Goal: Find specific page/section: Find specific page/section

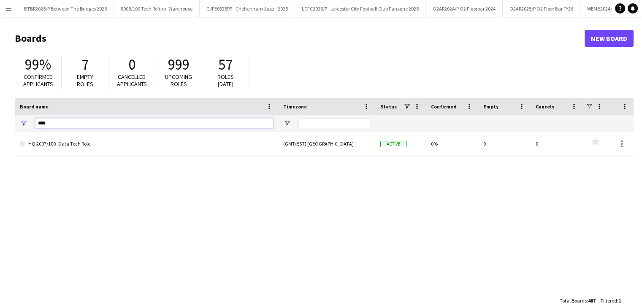
drag, startPoint x: 84, startPoint y: 124, endPoint x: 12, endPoint y: 119, distance: 72.4
click at [12, 119] on main "Boards New Board 99% Confirmed applicants 7 Empty roles 0 Cancelled applicants …" at bounding box center [321, 169] width 642 height 305
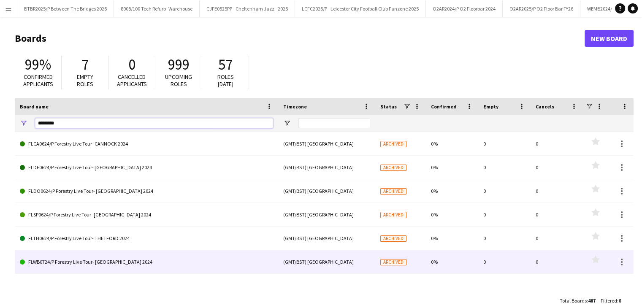
type input "********"
click at [182, 269] on link "FLWB0724/P Forestry Live Tour- [GEOGRAPHIC_DATA] 2024" at bounding box center [146, 262] width 253 height 24
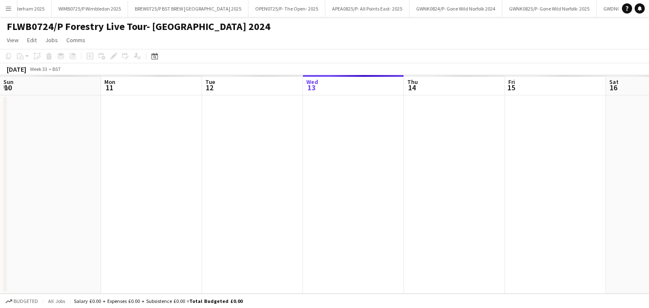
scroll to position [0, 202]
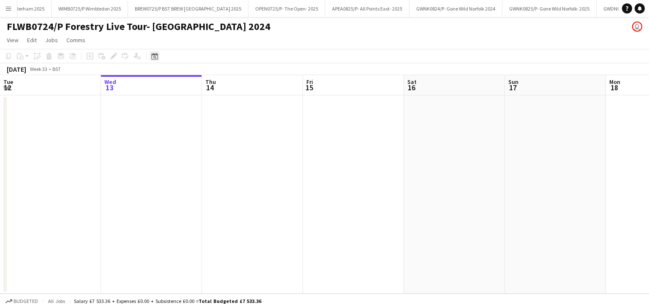
click at [151, 56] on icon at bounding box center [154, 56] width 6 height 7
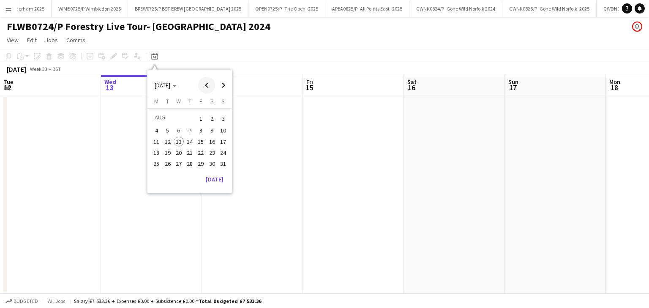
click at [207, 87] on span "Previous month" at bounding box center [206, 85] width 17 height 17
click at [166, 176] on span "29" at bounding box center [168, 173] width 10 height 10
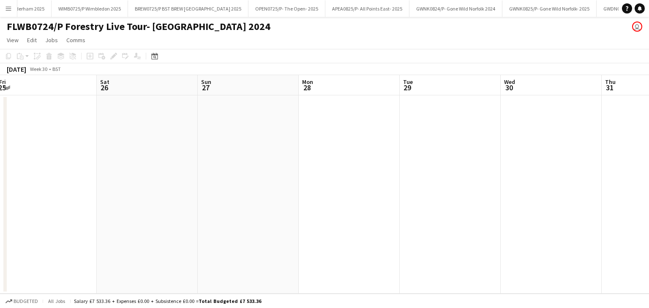
drag, startPoint x: 139, startPoint y: 92, endPoint x: 327, endPoint y: 90, distance: 188.4
click at [327, 90] on app-calendar-viewport "Wed 23 Thu 24 Fri 25 Sat 26 Sun 27 Mon 28 Tue 29 Wed 30 Thu 31 Fri 1 Sat 2 Sun 3" at bounding box center [324, 184] width 649 height 219
click at [156, 56] on icon "Date picker" at bounding box center [154, 56] width 7 height 7
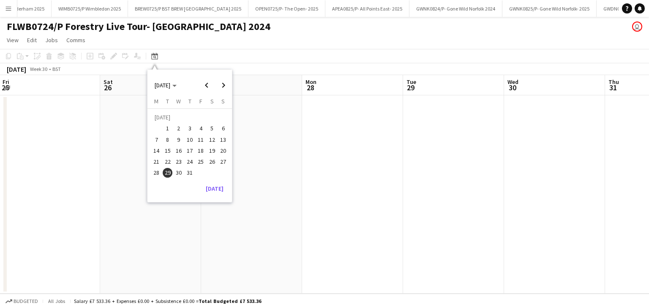
click at [154, 154] on span "14" at bounding box center [157, 151] width 10 height 10
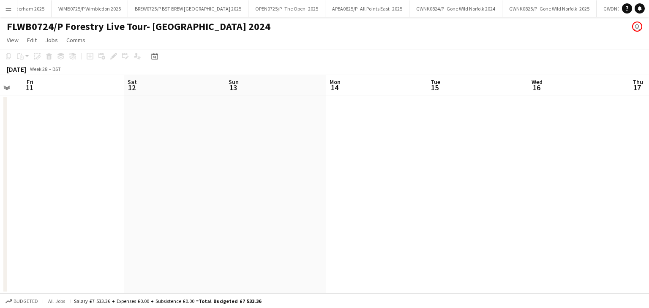
drag, startPoint x: 125, startPoint y: 94, endPoint x: 338, endPoint y: 105, distance: 213.2
click at [338, 105] on app-calendar-viewport "Wed 9 Thu 10 Fri 11 Sat 12 Sun 13 Mon 14 Tue 15 Wed 16 Thu 17 Fri 18 Sat 19 Sun…" at bounding box center [324, 184] width 649 height 219
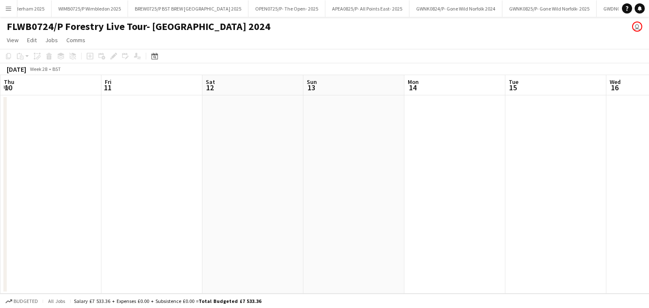
drag, startPoint x: 187, startPoint y: 93, endPoint x: 370, endPoint y: 95, distance: 183.3
click at [370, 95] on app-calendar-viewport "Tue 8 Wed 9 Thu 10 Fri 11 Sat 12 Sun 13 Mon 14 Tue 15 Wed 16 Thu 17 Fri 18 Sat …" at bounding box center [324, 184] width 649 height 219
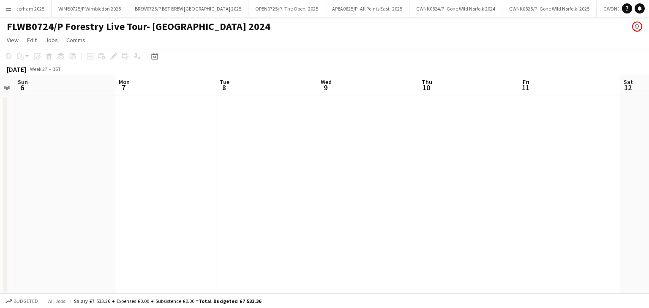
drag, startPoint x: 180, startPoint y: 89, endPoint x: 346, endPoint y: 98, distance: 167.1
click at [346, 98] on app-calendar-viewport "Fri 4 Sat 5 Sun 6 Mon 7 Tue 8 Wed 9 Thu 10 Fri 11 Sat 12 Sun 13 Mon 14 Tue 15" at bounding box center [324, 184] width 649 height 219
drag, startPoint x: 127, startPoint y: 84, endPoint x: 357, endPoint y: 91, distance: 230.3
click at [357, 91] on app-calendar-viewport "Fri 4 Sat 5 Sun 6 Mon 7 Tue 8 Wed 9 Thu 10 Fri 11 Sat 12 Sun 13 Mon 14 Tue 15" at bounding box center [324, 184] width 649 height 219
drag, startPoint x: 98, startPoint y: 84, endPoint x: 314, endPoint y: 91, distance: 216.4
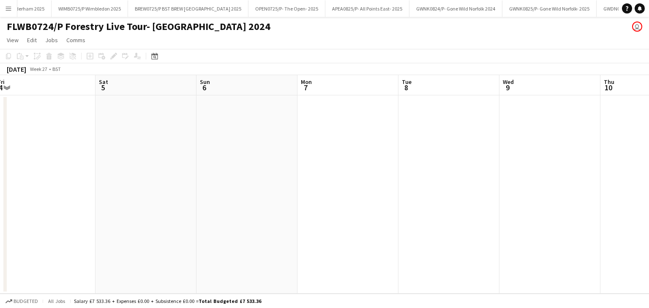
click at [314, 91] on app-calendar-viewport "Wed 2 Thu 3 Fri 4 Sat 5 Sun 6 Mon 7 Tue 8 Wed 9 Thu 10 Fri 11 Sat 12 Sun 13" at bounding box center [324, 184] width 649 height 219
drag, startPoint x: 82, startPoint y: 90, endPoint x: 289, endPoint y: 95, distance: 207.4
click at [289, 95] on app-calendar-viewport "Mon 30 Tue 1 Wed 2 Thu 3 Fri 4 Sat 5 Sun 6 Mon 7 Tue 8 Wed 9 Thu 10 Fri 11" at bounding box center [324, 184] width 649 height 219
drag, startPoint x: 91, startPoint y: 90, endPoint x: 322, endPoint y: 92, distance: 231.1
click at [313, 92] on app-calendar-viewport "Fri 27 Sat 28 Sun 29 Mon 30 Tue 1 Wed 2 Thu 3 Fri 4 Sat 5 Sun 6 Mon 7 Tue 8" at bounding box center [324, 184] width 649 height 219
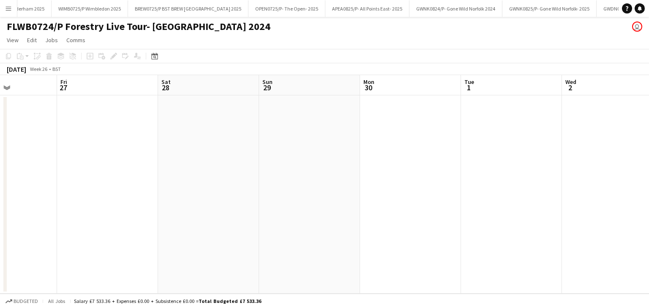
drag, startPoint x: 132, startPoint y: 92, endPoint x: 295, endPoint y: 92, distance: 162.6
click at [302, 90] on app-calendar-viewport "Wed 25 Thu 26 Fri 27 Sat 28 Sun 29 Mon 30 Tue 1 Wed 2 Thu 3 Fri 4 Sat 5 Sun 6" at bounding box center [324, 184] width 649 height 219
drag, startPoint x: 71, startPoint y: 93, endPoint x: 262, endPoint y: 101, distance: 191.5
click at [253, 101] on app-calendar-viewport "Tue 24 Wed 25 Thu 26 Fri 27 Sat 28 Sun 29 Mon 30 Tue 1 Wed 2 Thu 3 Fri 4 Sat 5" at bounding box center [324, 184] width 649 height 219
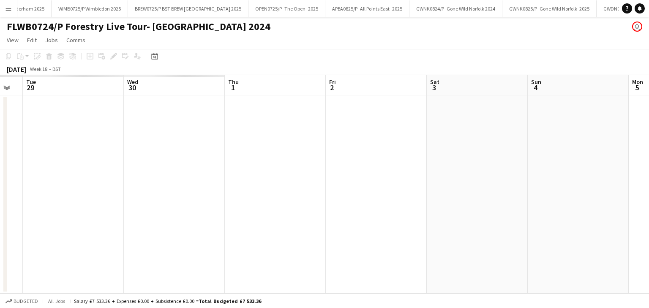
scroll to position [0, 261]
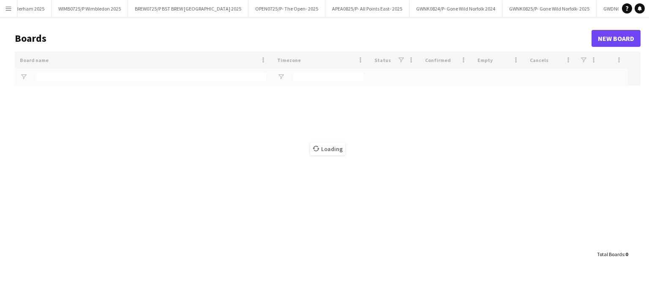
scroll to position [0, 3243]
type input "********"
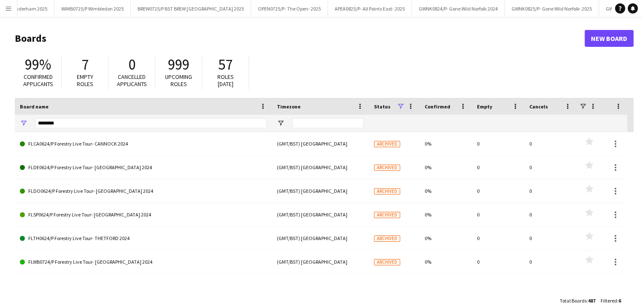
click at [400, 108] on span at bounding box center [401, 107] width 8 height 8
click at [43, 124] on input "********" at bounding box center [151, 123] width 232 height 10
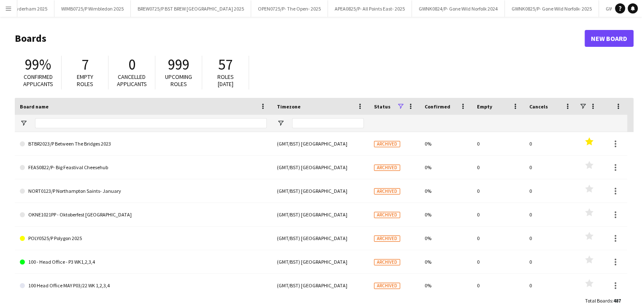
click at [401, 109] on span at bounding box center [401, 107] width 8 height 8
click at [57, 126] on input "Board name Filter Input" at bounding box center [151, 123] width 232 height 10
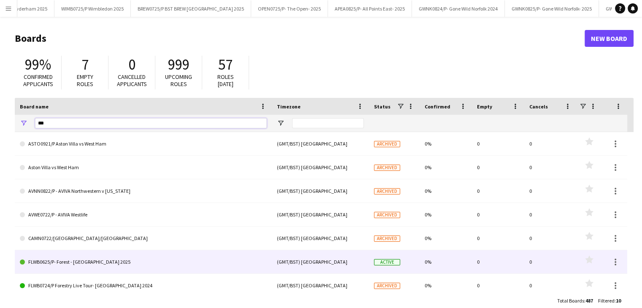
type input "***"
click at [122, 267] on link "FLWB0625/P- Forest - [GEOGRAPHIC_DATA] 2025" at bounding box center [143, 262] width 247 height 24
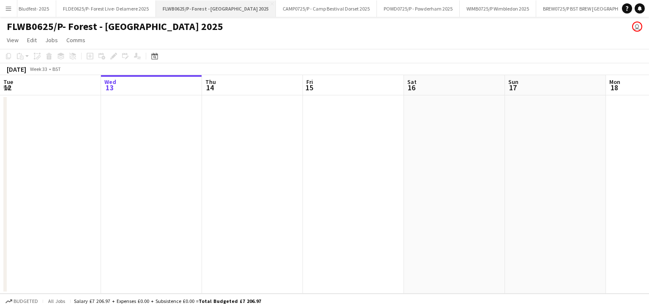
scroll to position [0, 2823]
click at [150, 57] on div "Date picker" at bounding box center [155, 56] width 10 height 10
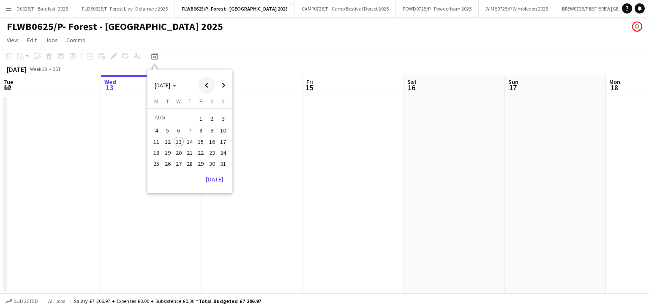
click at [205, 87] on span "Previous month" at bounding box center [206, 85] width 17 height 17
click at [158, 169] on span "28" at bounding box center [157, 173] width 10 height 10
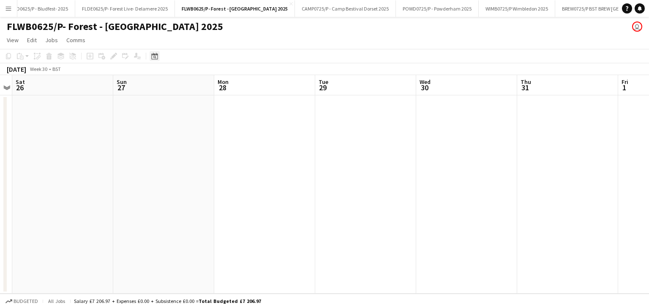
click at [154, 57] on icon at bounding box center [154, 57] width 3 height 3
click at [157, 145] on button "14" at bounding box center [156, 150] width 11 height 11
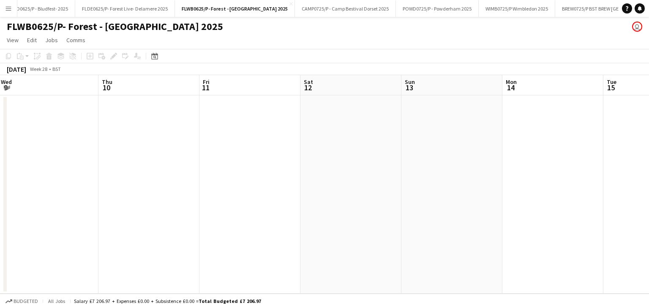
scroll to position [0, 203]
drag, startPoint x: 167, startPoint y: 89, endPoint x: 456, endPoint y: 102, distance: 289.6
click at [456, 102] on app-calendar-viewport "Mon 7 Tue 8 Wed 9 Thu 10 Fri 11 Sat 12 Sun 13 Mon 14 Tue 15 Wed 16 Thu 17 Fri 18" at bounding box center [324, 184] width 649 height 219
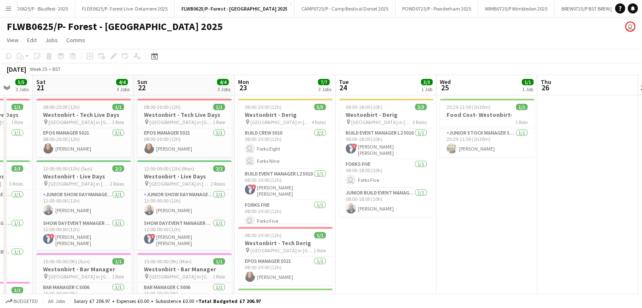
scroll to position [0, 278]
